Goal: Transaction & Acquisition: Purchase product/service

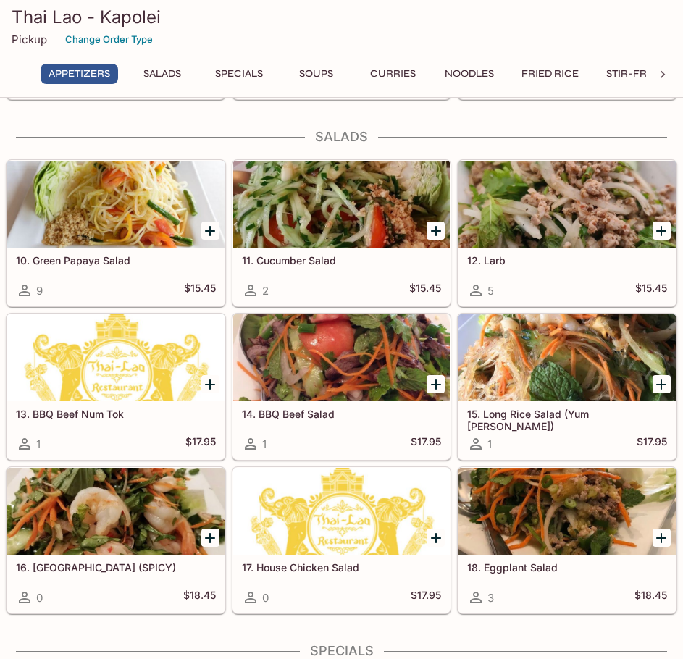
scroll to position [579, 0]
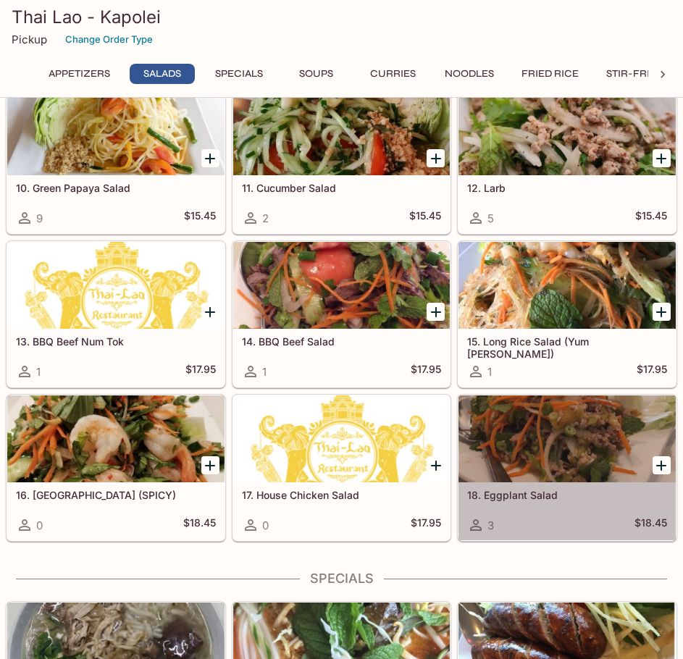
click at [600, 458] on div at bounding box center [566, 438] width 217 height 87
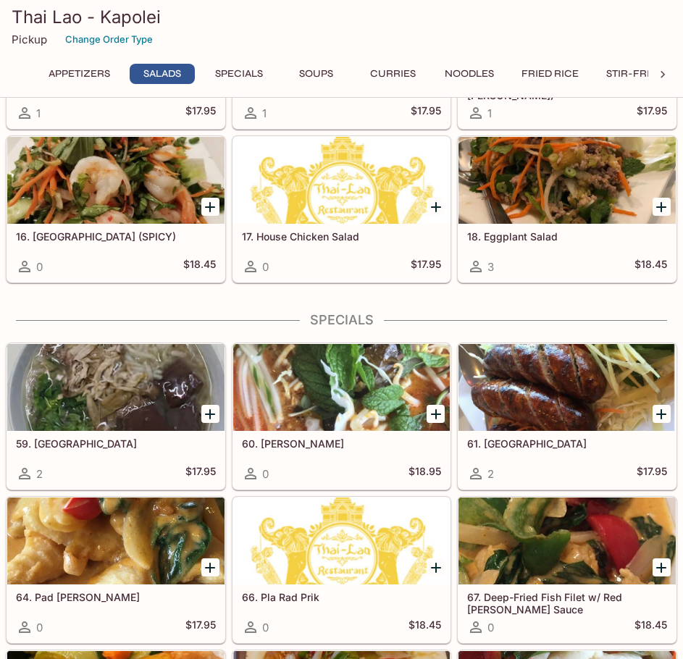
scroll to position [869, 0]
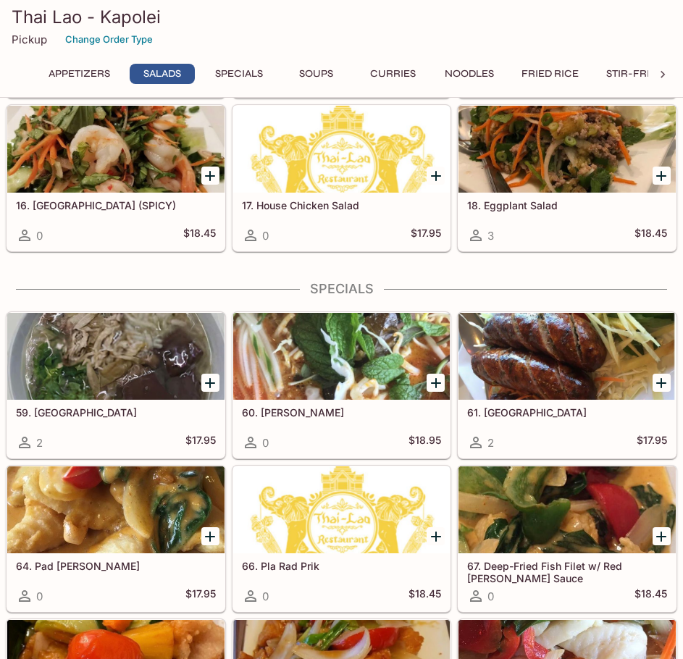
click at [165, 428] on div "59. Kao Peak 2 $17.95" at bounding box center [115, 429] width 217 height 58
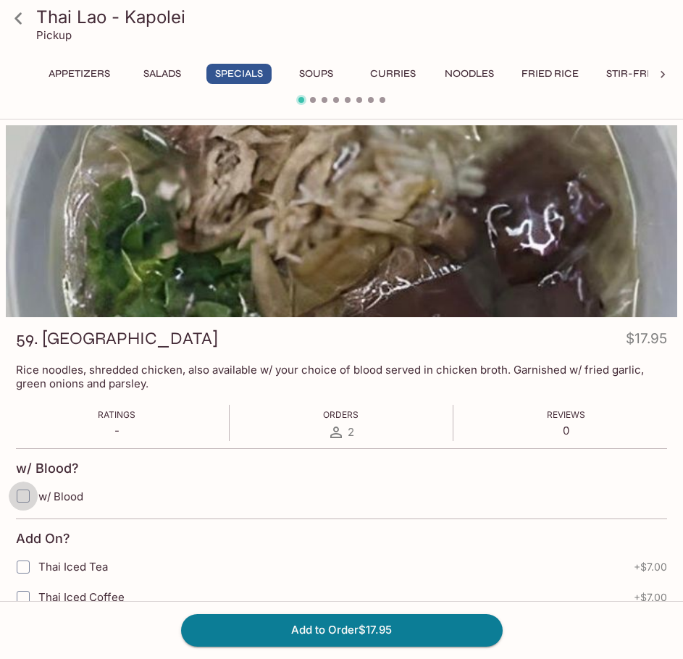
click at [31, 502] on input "w/ Blood" at bounding box center [23, 495] width 29 height 29
checkbox input "true"
click at [396, 622] on button "Add to Order $17.95" at bounding box center [341, 630] width 321 height 32
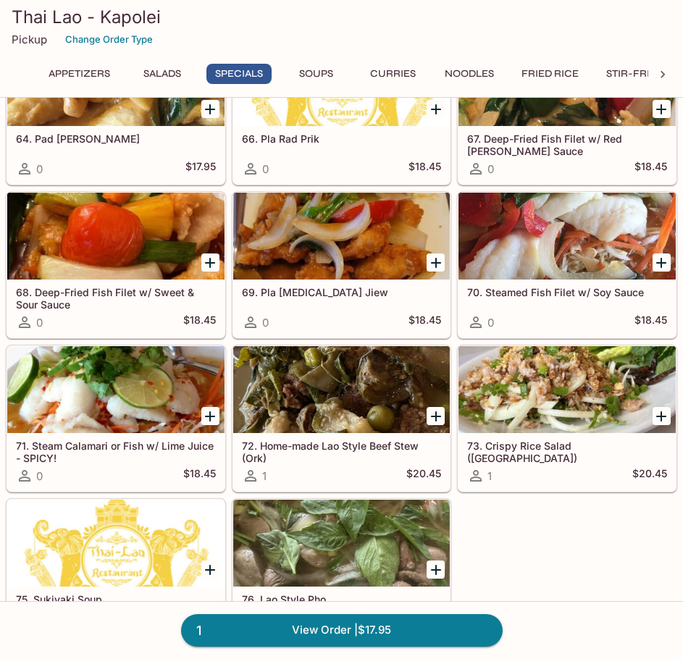
scroll to position [1303, 0]
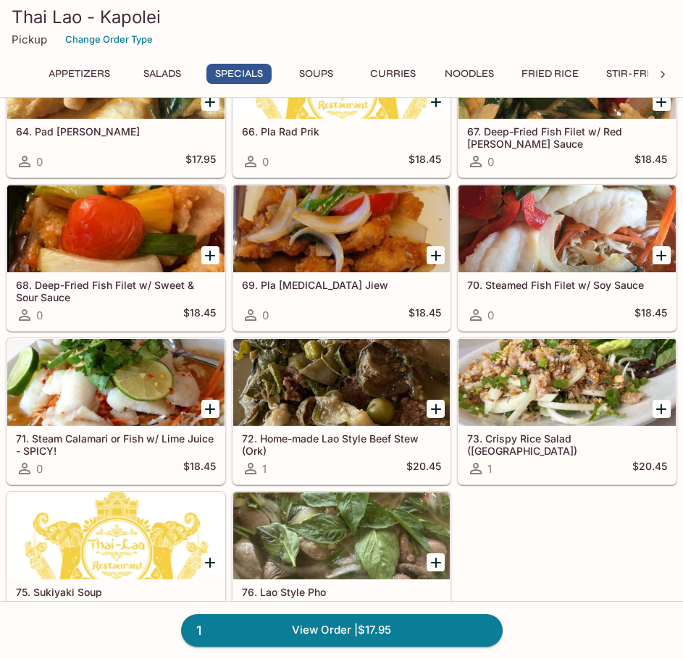
click at [523, 543] on div "1 59. Kao Peak 2 $17.95 60. [PERSON_NAME] 0 $18.95 61. Sai Oua 2 $17.95 64. Pad…" at bounding box center [338, 254] width 677 height 767
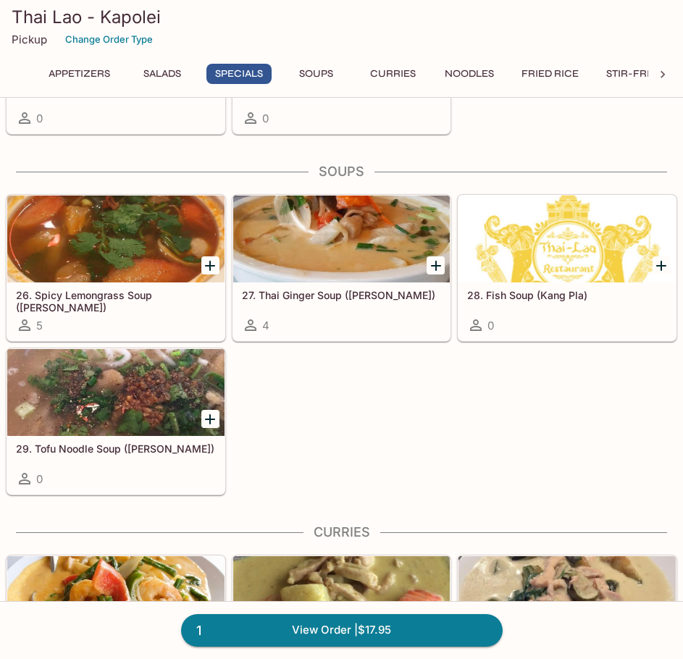
scroll to position [1809, 0]
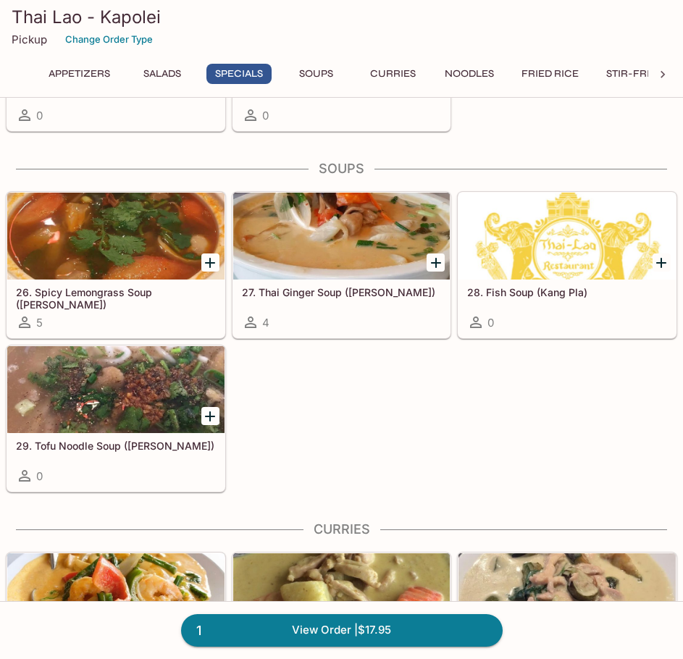
click at [384, 409] on div "26. Spicy Lemongrass Soup ([PERSON_NAME]) 5 27. Thai Ginger Soup ([PERSON_NAME]…" at bounding box center [338, 338] width 677 height 307
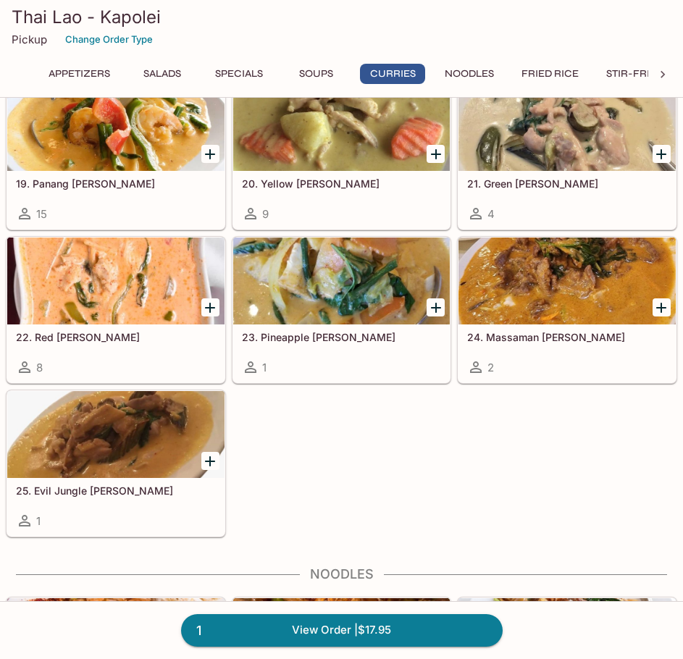
scroll to position [2316, 0]
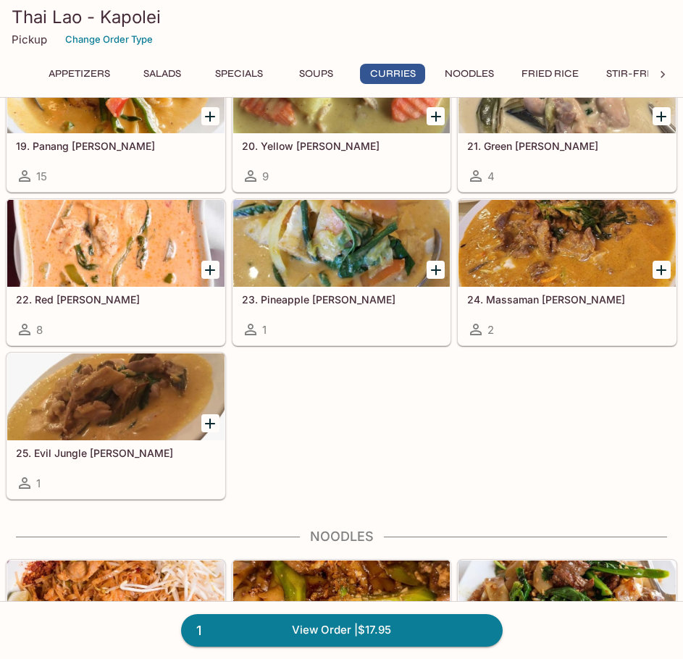
click at [562, 255] on div at bounding box center [566, 243] width 217 height 87
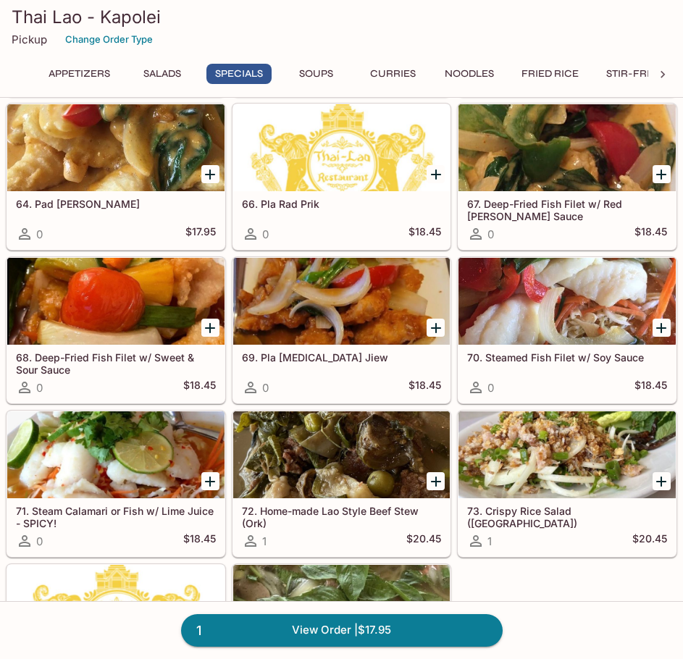
scroll to position [1271, 0]
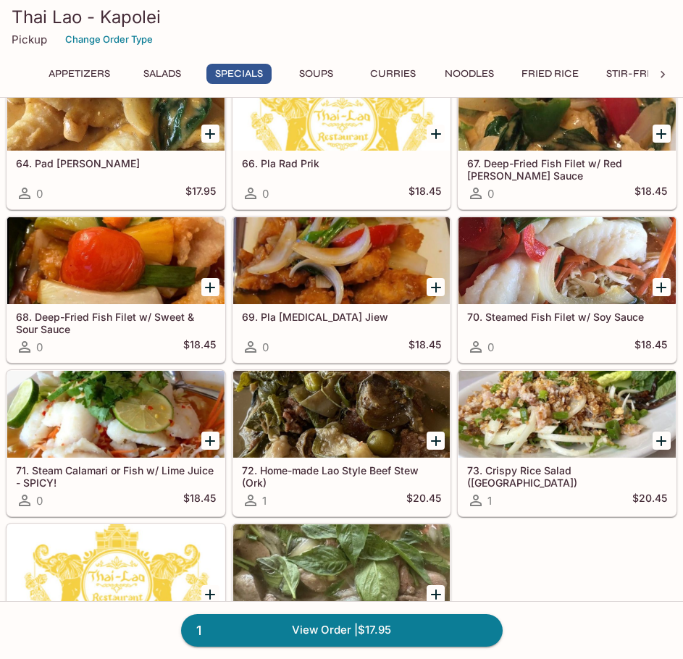
click at [398, 455] on div at bounding box center [341, 414] width 217 height 87
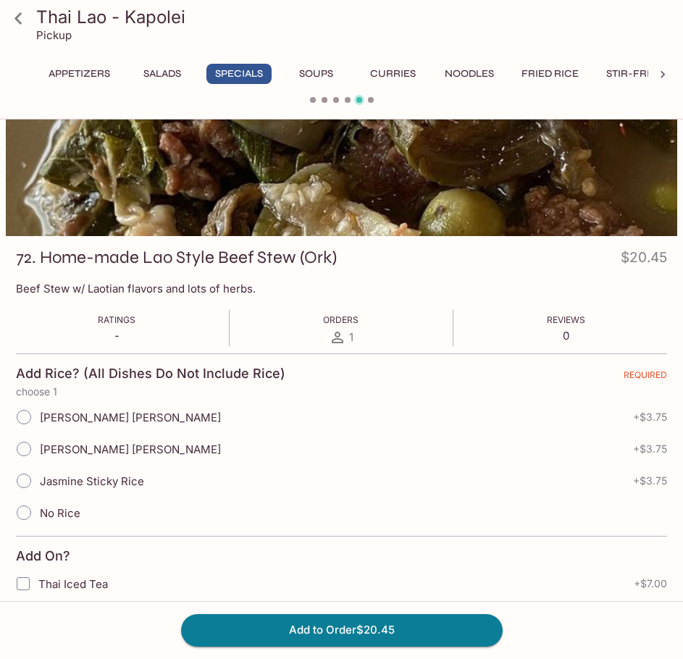
scroll to position [145, 0]
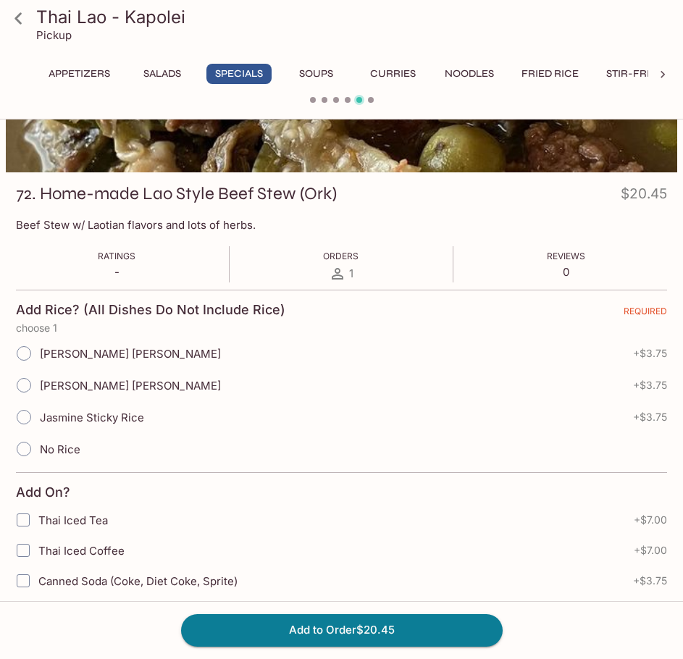
click at [92, 414] on span "Jasmine Sticky Rice" at bounding box center [92, 417] width 104 height 14
click at [93, 419] on span "Jasmine Sticky Rice" at bounding box center [92, 417] width 104 height 14
click at [39, 419] on input "Jasmine Sticky Rice" at bounding box center [24, 417] width 30 height 30
radio input "true"
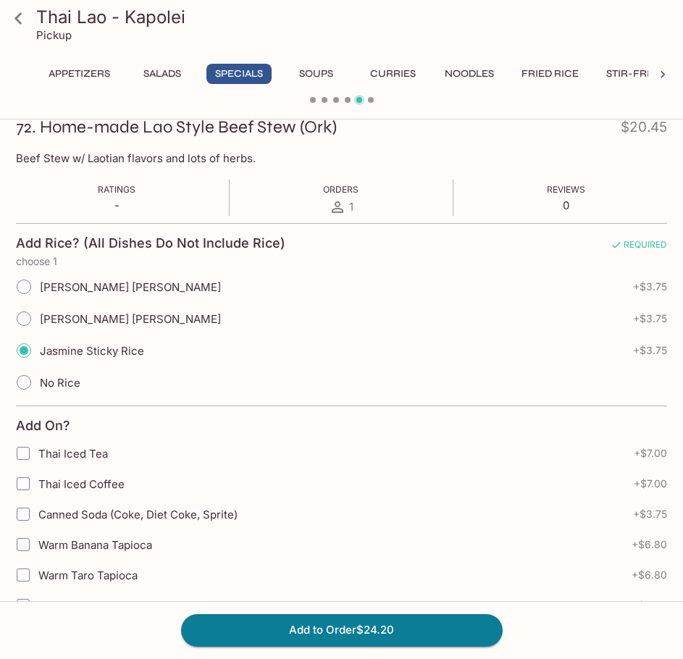
scroll to position [217, 0]
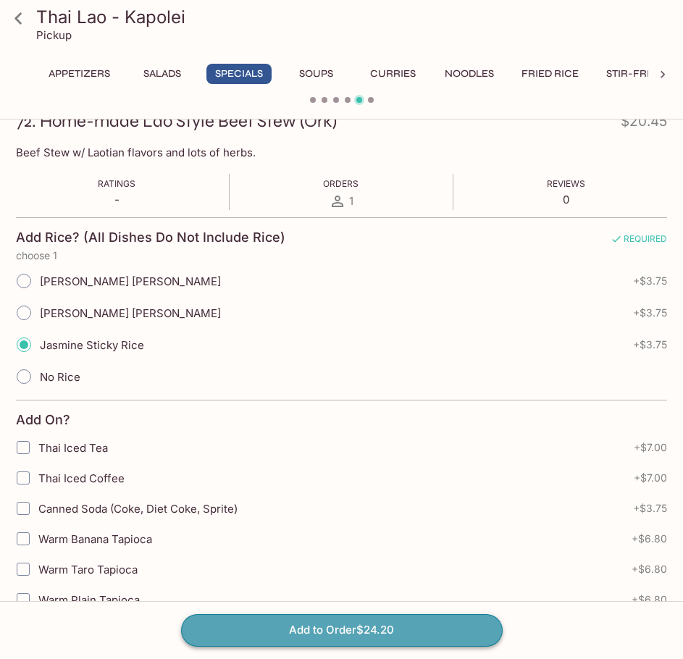
click at [356, 627] on button "Add to Order $24.20" at bounding box center [341, 630] width 321 height 32
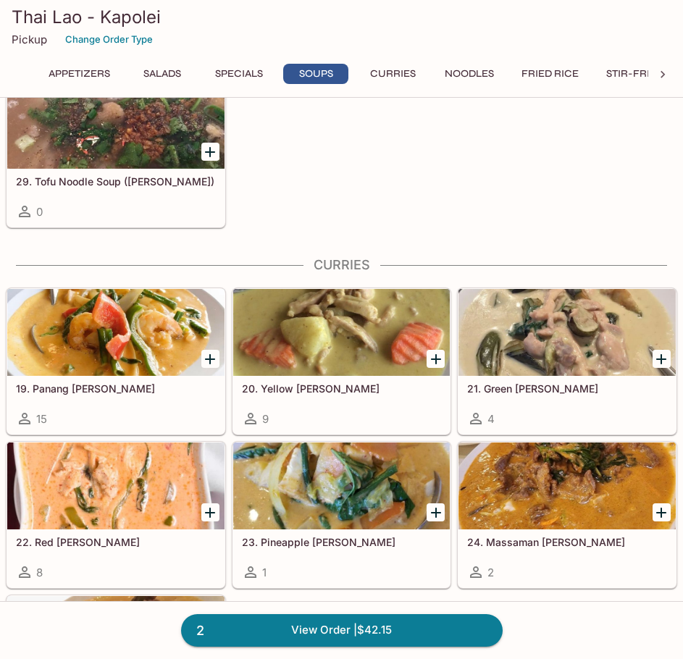
scroll to position [2099, 0]
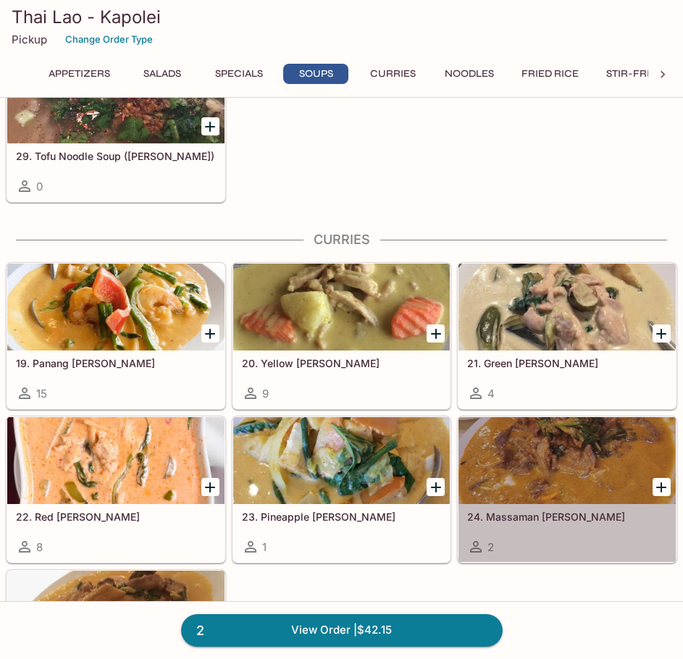
click at [556, 458] on div at bounding box center [566, 460] width 217 height 87
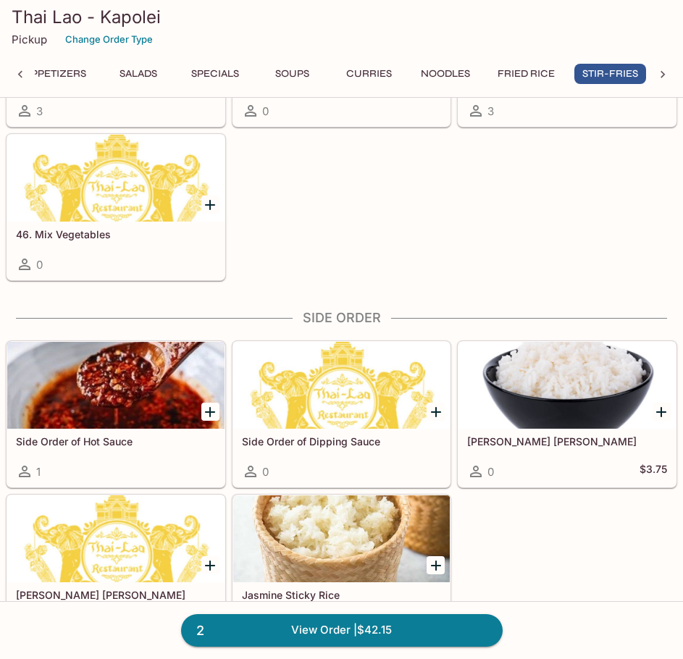
scroll to position [4455, 0]
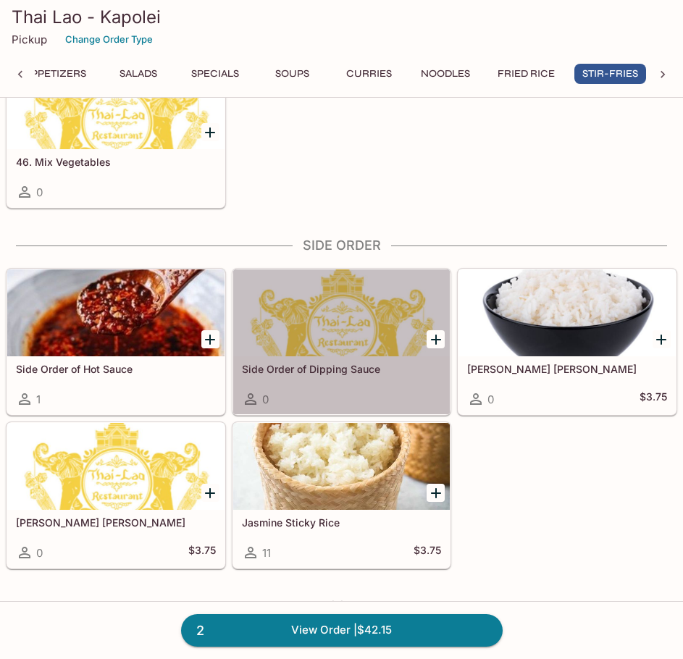
click at [365, 343] on div at bounding box center [341, 312] width 217 height 87
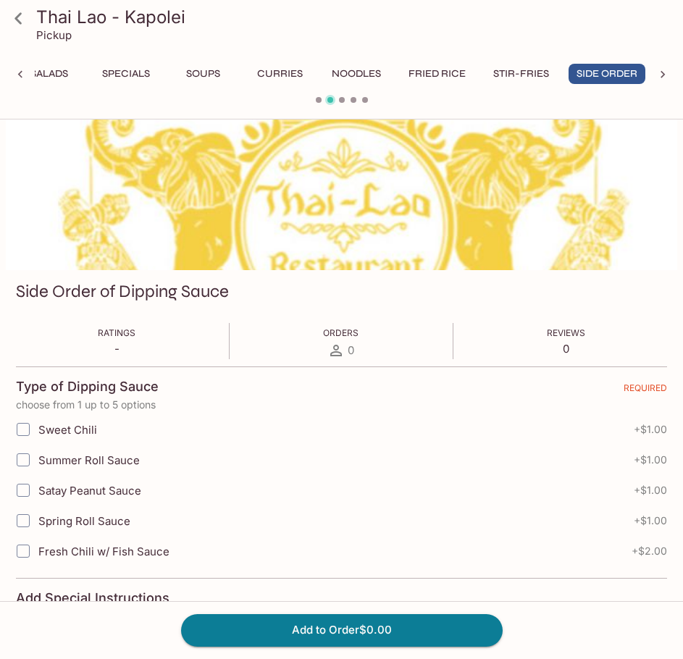
scroll to position [72, 0]
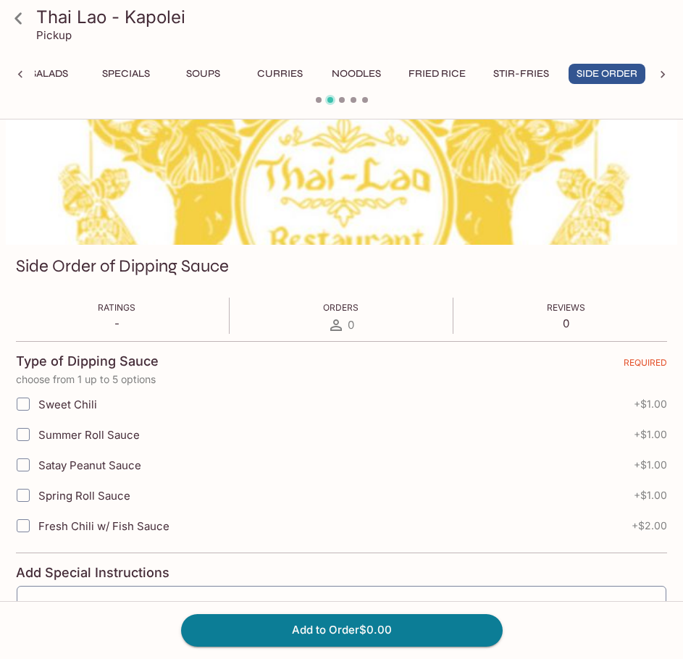
click at [112, 527] on span "Fresh Chili w/ Fish Sauce" at bounding box center [103, 526] width 131 height 14
click at [38, 527] on input "Fresh Chili w/ Fish Sauce" at bounding box center [23, 525] width 29 height 29
click at [112, 527] on span "Fresh Chili w/ Fish Sauce" at bounding box center [103, 526] width 131 height 14
click at [38, 527] on input "Fresh Chili w/ Fish Sauce" at bounding box center [23, 525] width 29 height 29
checkbox input "false"
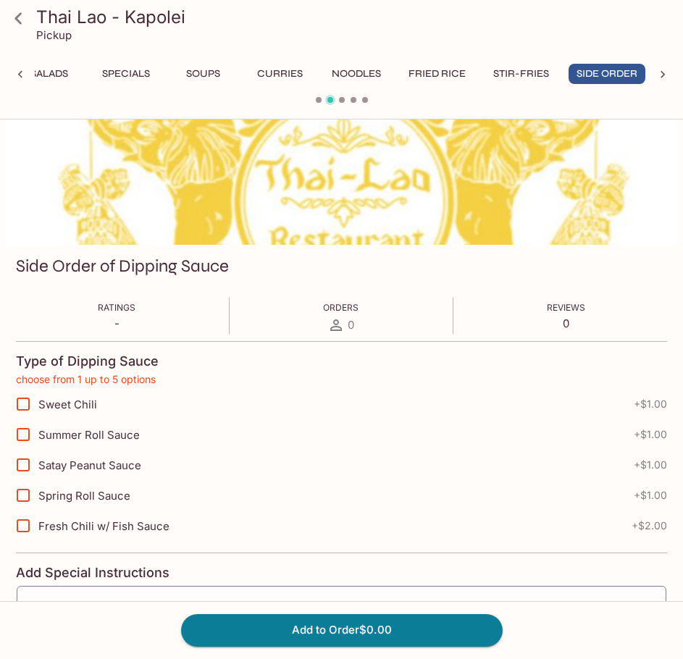
scroll to position [0, 0]
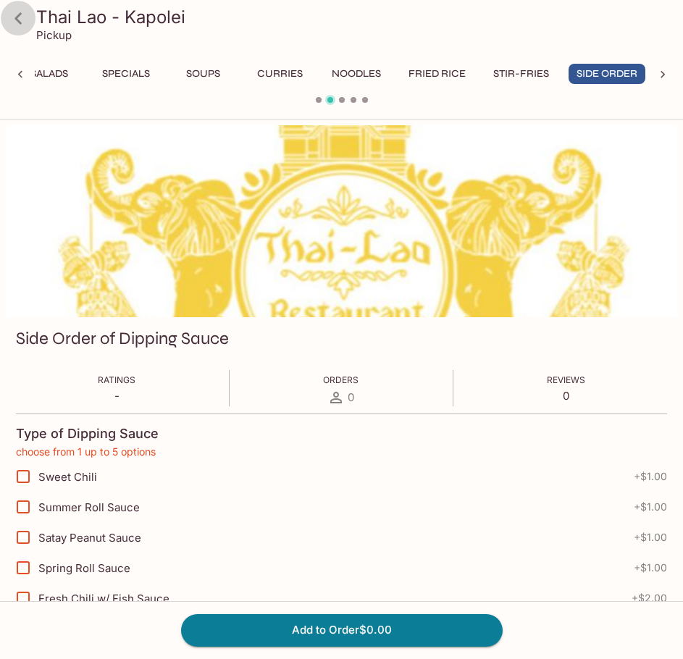
click at [21, 15] on icon at bounding box center [18, 18] width 25 height 25
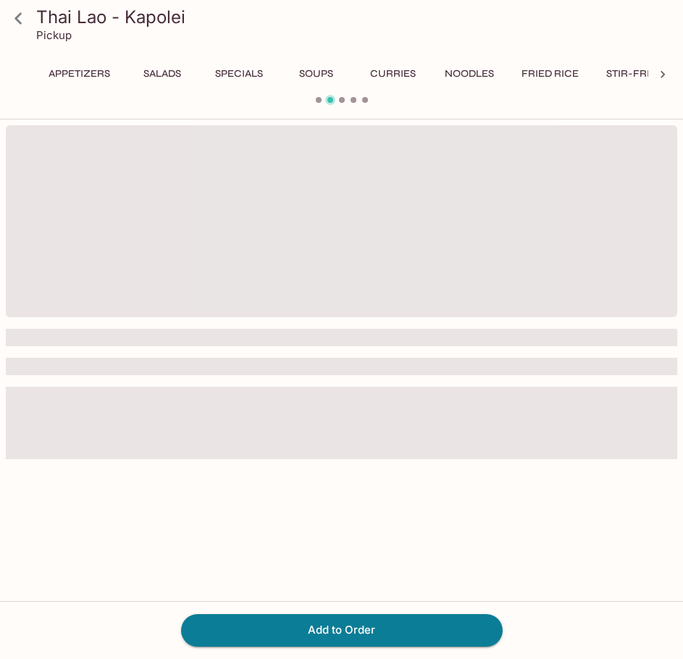
scroll to position [0, 113]
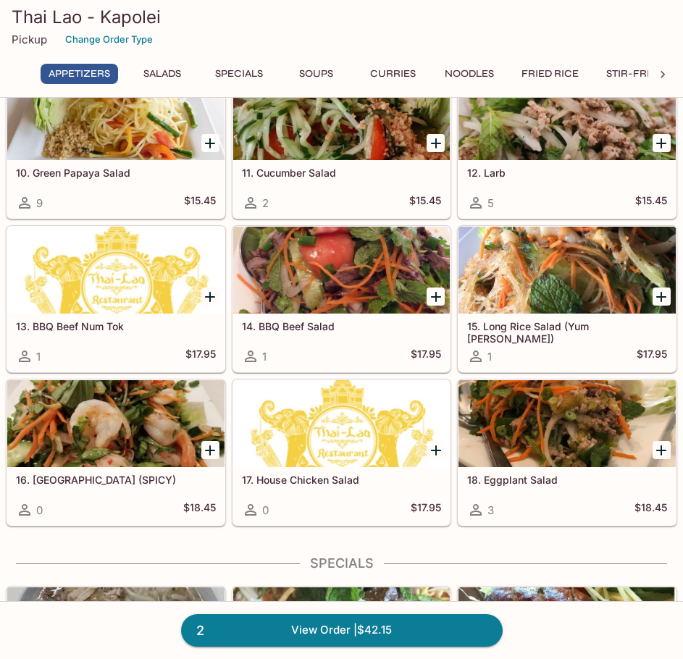
scroll to position [185, 0]
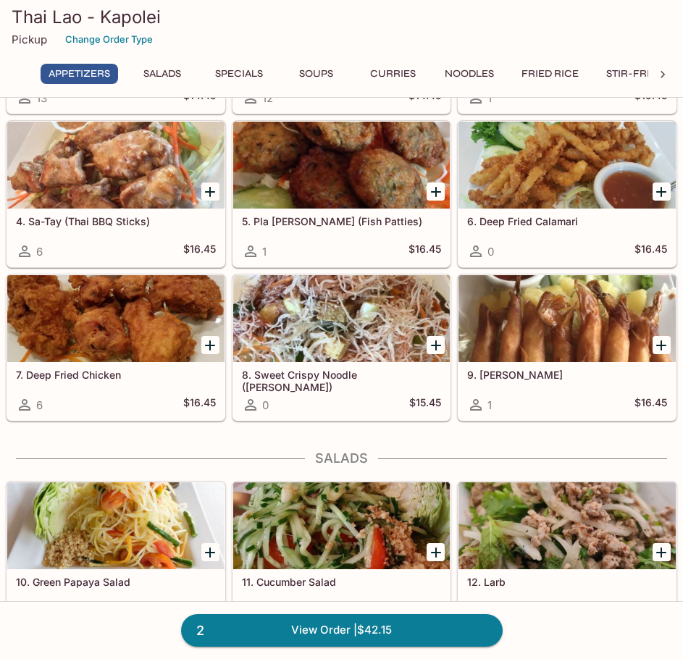
scroll to position [125, 0]
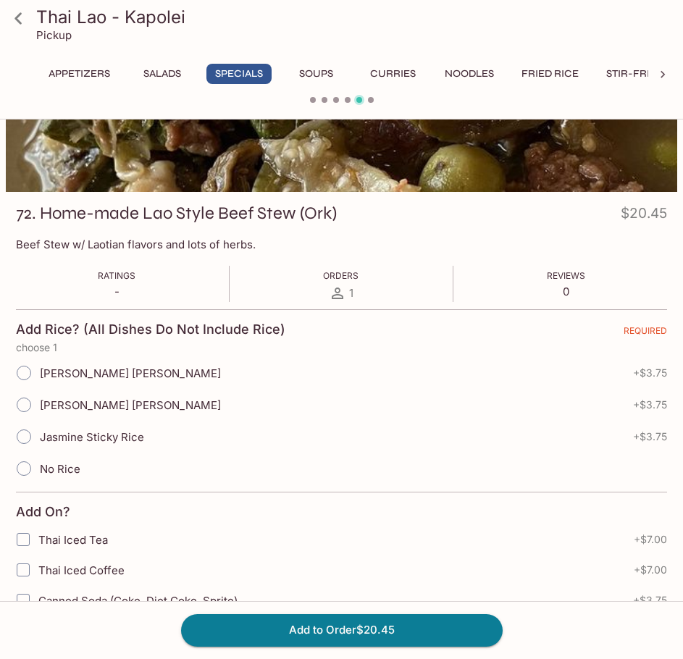
scroll to position [764, 0]
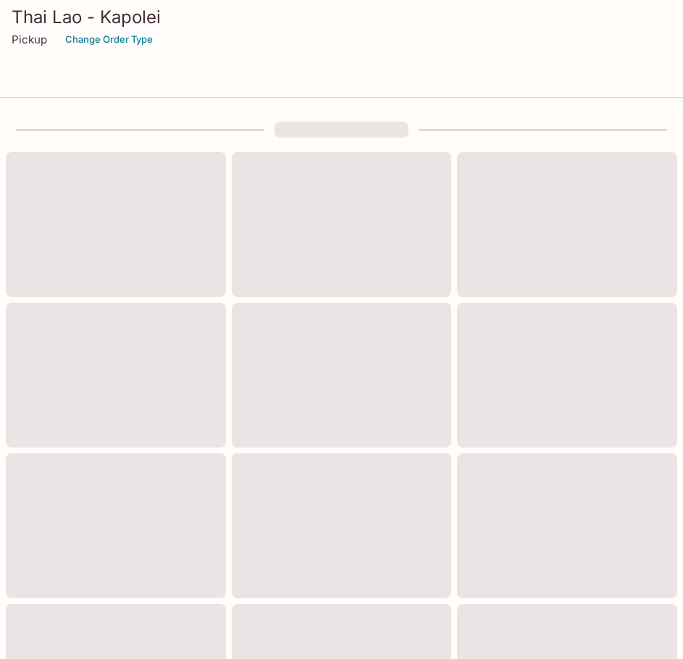
scroll to position [764, 0]
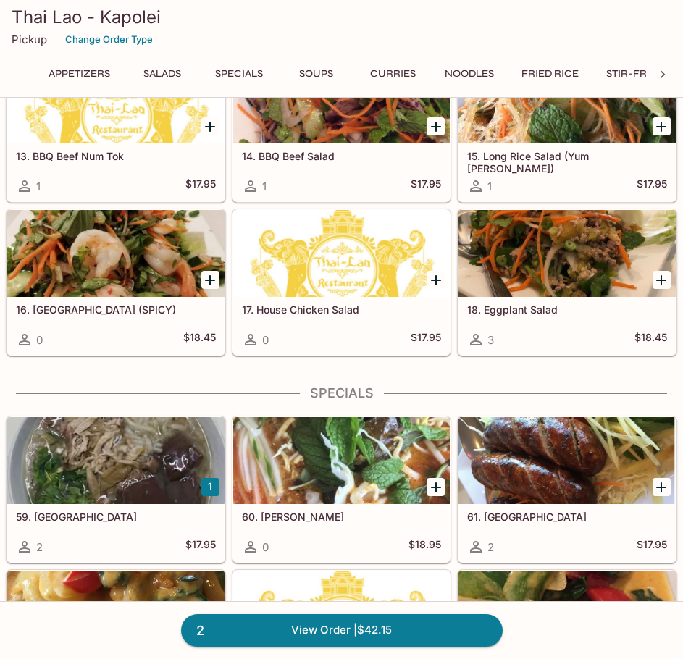
click at [481, 24] on h3 "Thai Lao - Kapolei" at bounding box center [341, 17] width 659 height 22
drag, startPoint x: 507, startPoint y: 377, endPoint x: 482, endPoint y: 378, distance: 25.3
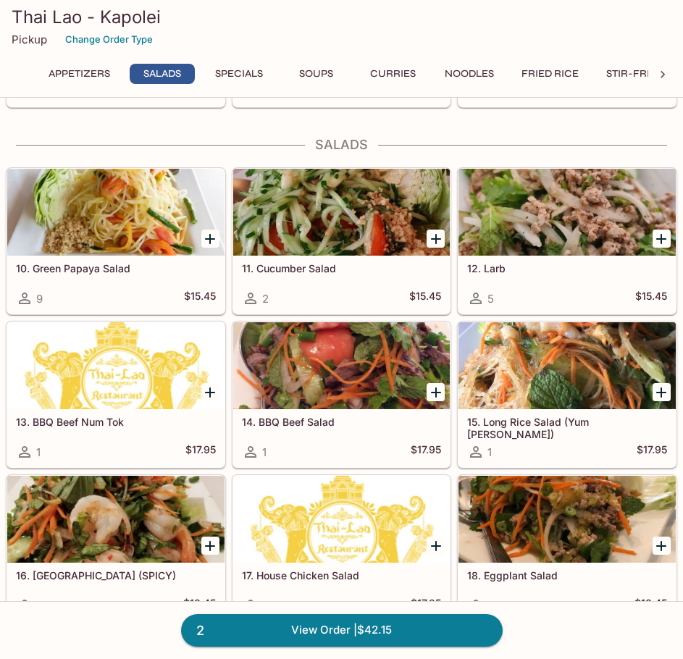
scroll to position [475, 0]
